Goal: Task Accomplishment & Management: Use online tool/utility

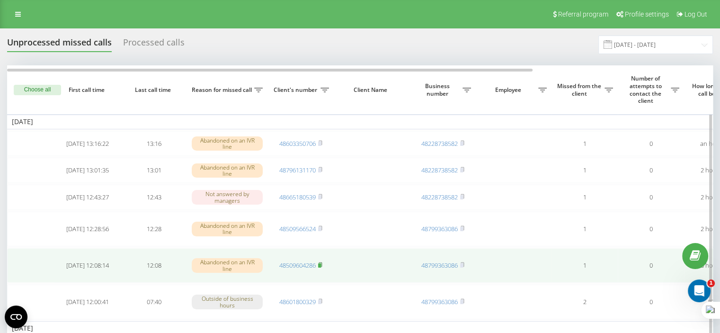
click at [321, 267] on rect at bounding box center [319, 265] width 3 height 4
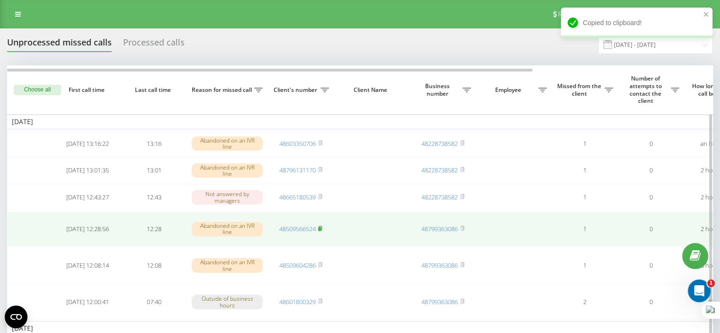
click at [319, 231] on rect at bounding box center [319, 229] width 3 height 4
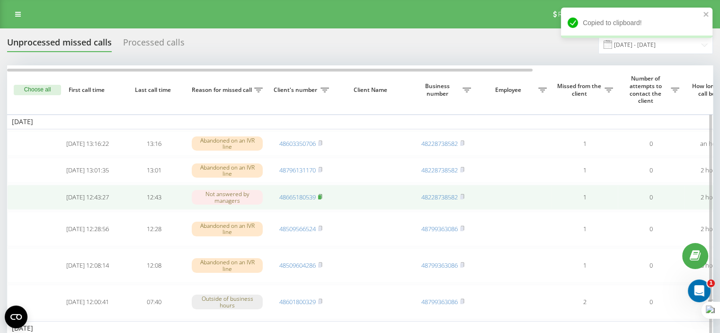
click at [321, 199] on rect at bounding box center [319, 197] width 3 height 4
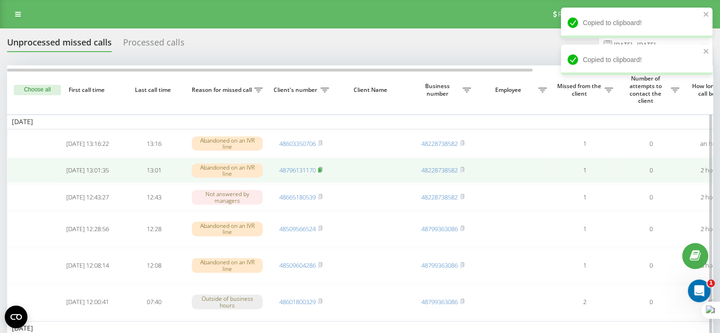
click at [322, 170] on icon at bounding box center [320, 169] width 3 height 4
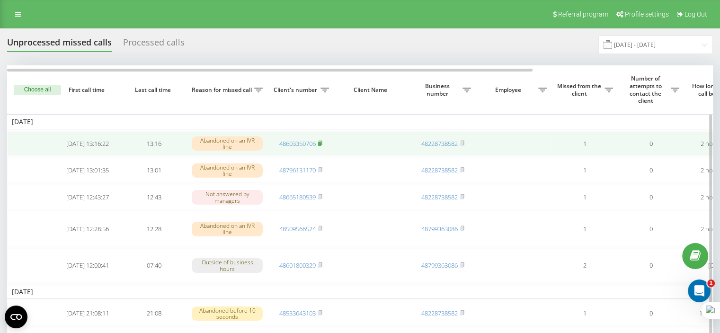
click at [320, 142] on rect at bounding box center [319, 144] width 3 height 4
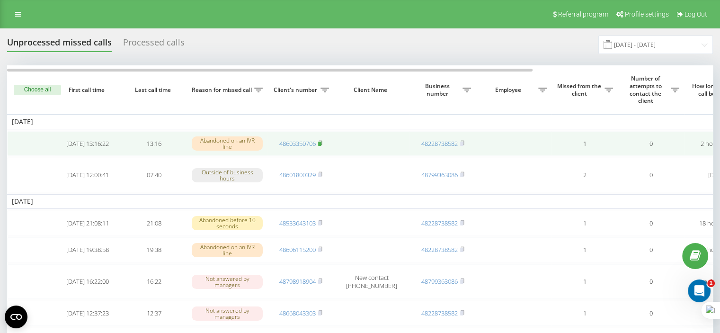
click at [320, 143] on rect at bounding box center [319, 144] width 3 height 4
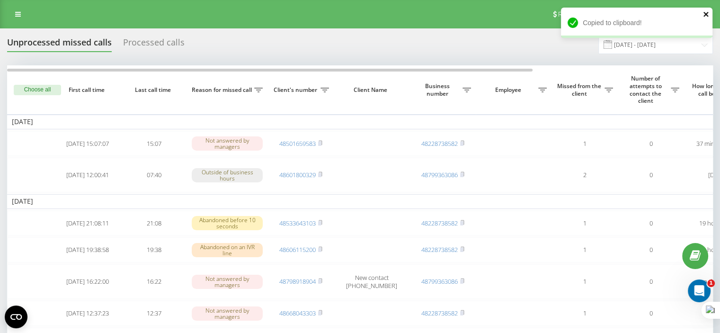
click at [708, 13] on icon "close" at bounding box center [706, 14] width 7 height 8
